Goal: Task Accomplishment & Management: Complete application form

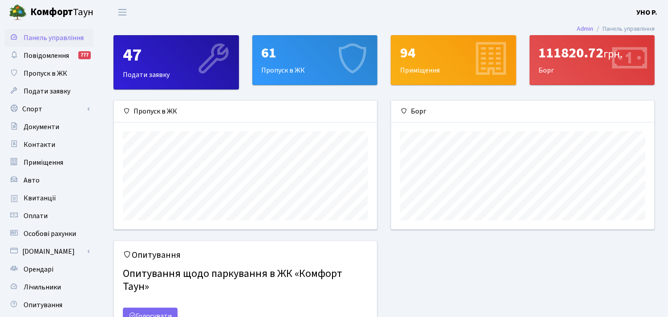
scroll to position [128, 263]
click at [46, 74] on span "Пропуск в ЖК" at bounding box center [46, 74] width 44 height 10
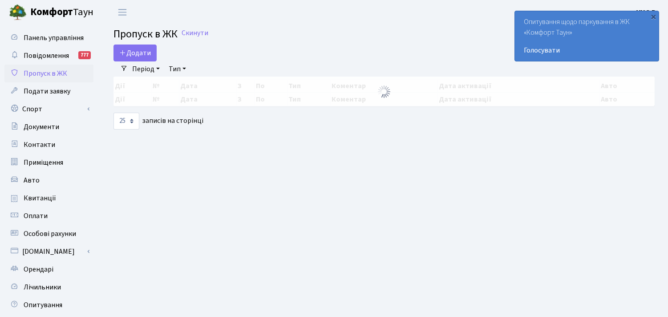
select select "25"
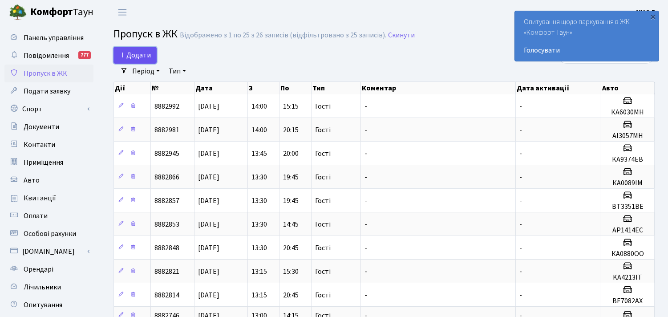
click at [134, 55] on span "Додати" at bounding box center [135, 55] width 32 height 10
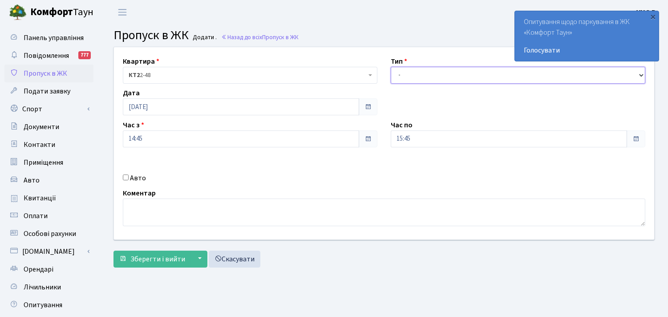
click at [421, 73] on select "- Доставка Таксі Гості Сервіс" at bounding box center [518, 75] width 255 height 17
select select "3"
click at [391, 67] on select "- Доставка Таксі Гості Сервіс" at bounding box center [518, 75] width 255 height 17
click at [134, 178] on label "Авто" at bounding box center [138, 178] width 16 height 11
click at [129, 178] on input "Авто" at bounding box center [126, 178] width 6 height 6
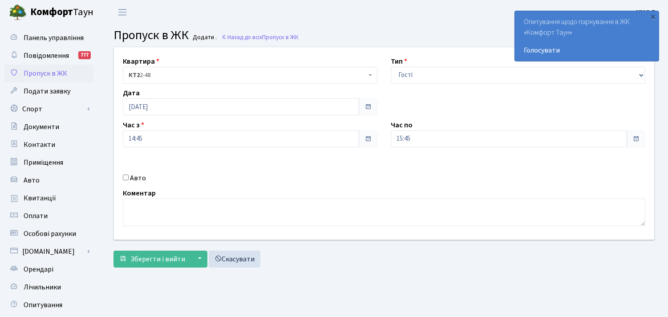
checkbox input "true"
drag, startPoint x: 427, startPoint y: 171, endPoint x: 372, endPoint y: 171, distance: 55.2
click at [372, 171] on div "Квартира <b>КТ2</b>&nbsp;&nbsp;&nbsp;2-48 <b>КТ2</b>&nbsp;&nbsp;&nbsp;2-49 <b>К…" at bounding box center [384, 143] width 554 height 192
type input "АІ9924МС"
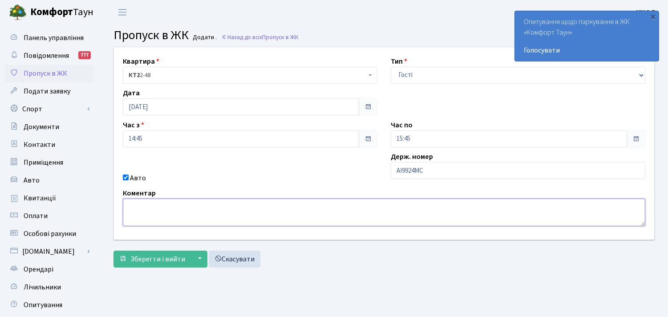
click at [187, 202] on textarea at bounding box center [384, 213] width 523 height 28
paste textarea "АІ9924МС"
type textarea "АІ9924МС - до відділу оренди"
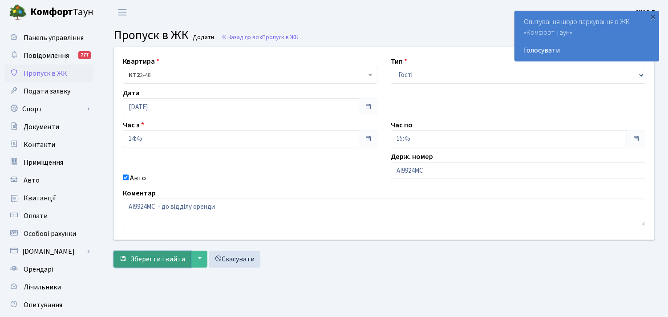
click at [170, 260] on span "Зберегти і вийти" at bounding box center [157, 259] width 55 height 10
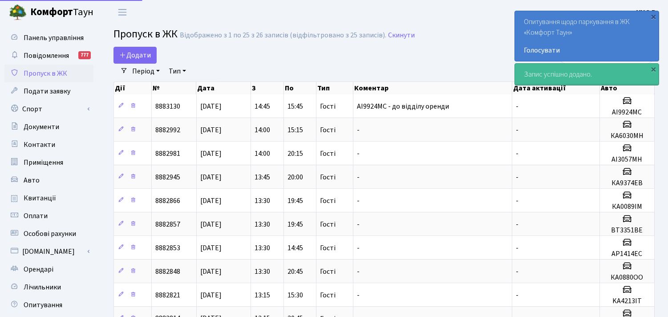
select select "25"
